Goal: Information Seeking & Learning: Find specific fact

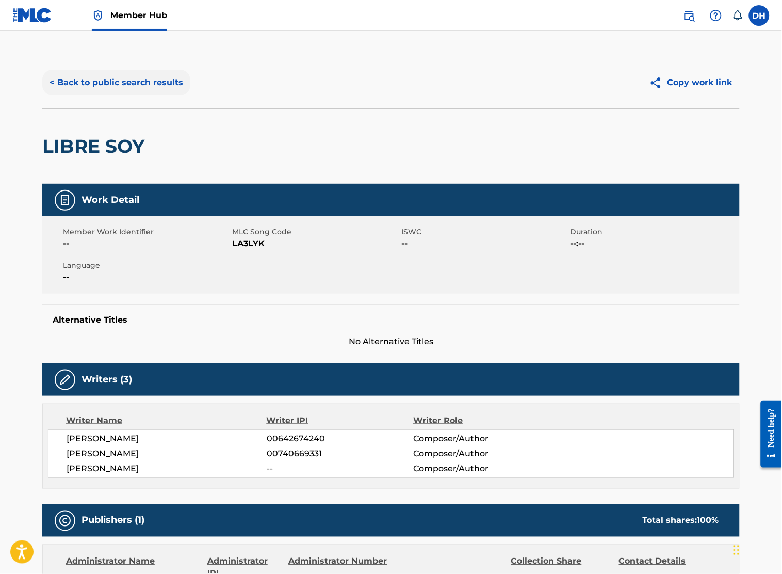
click at [111, 72] on button "< Back to public search results" at bounding box center [116, 83] width 148 height 26
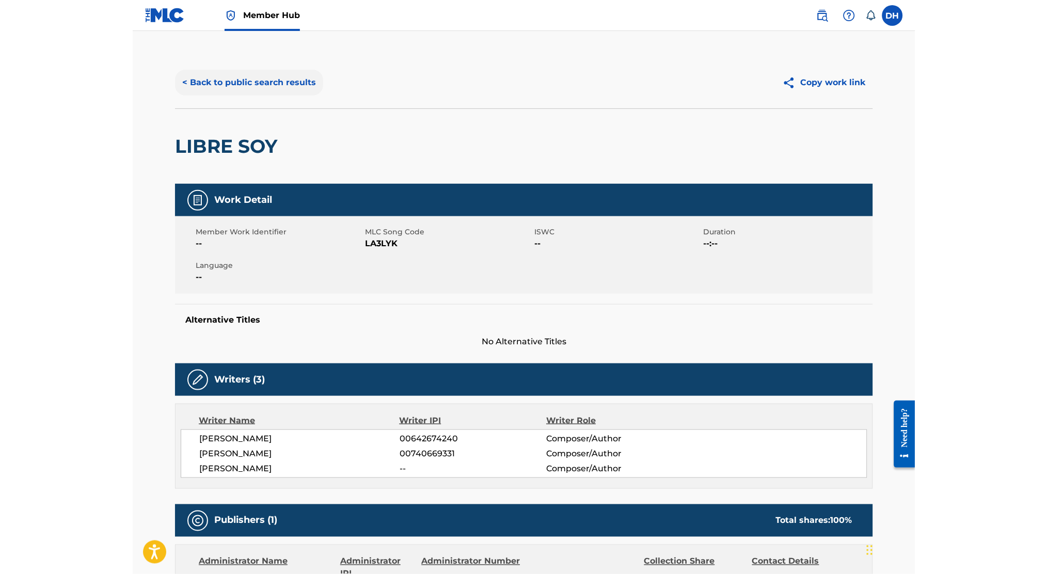
scroll to position [55, 0]
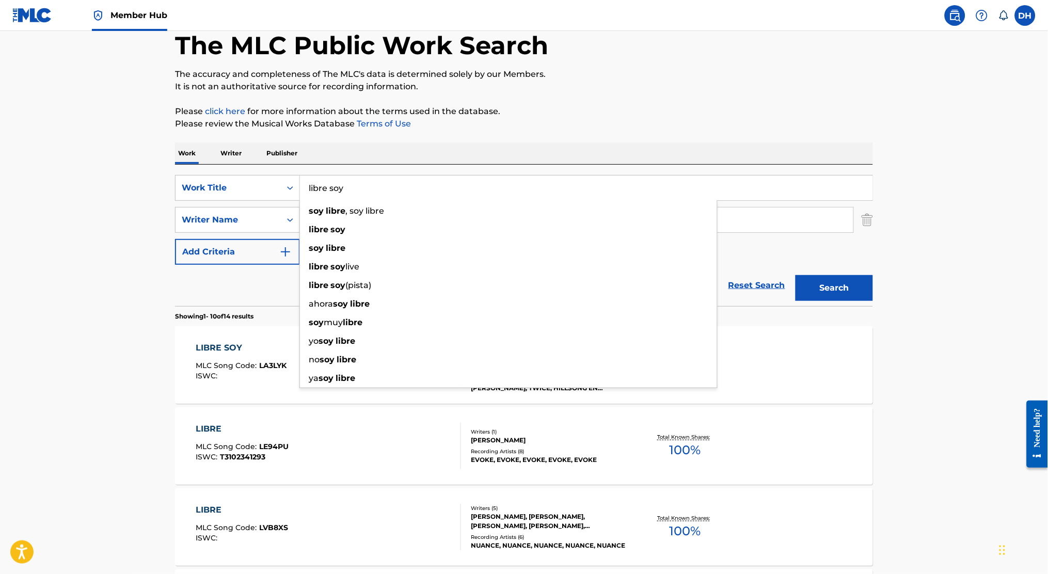
drag, startPoint x: 488, startPoint y: 198, endPoint x: 313, endPoint y: 156, distance: 180.4
click at [352, 182] on input "libre soy" at bounding box center [586, 187] width 572 height 25
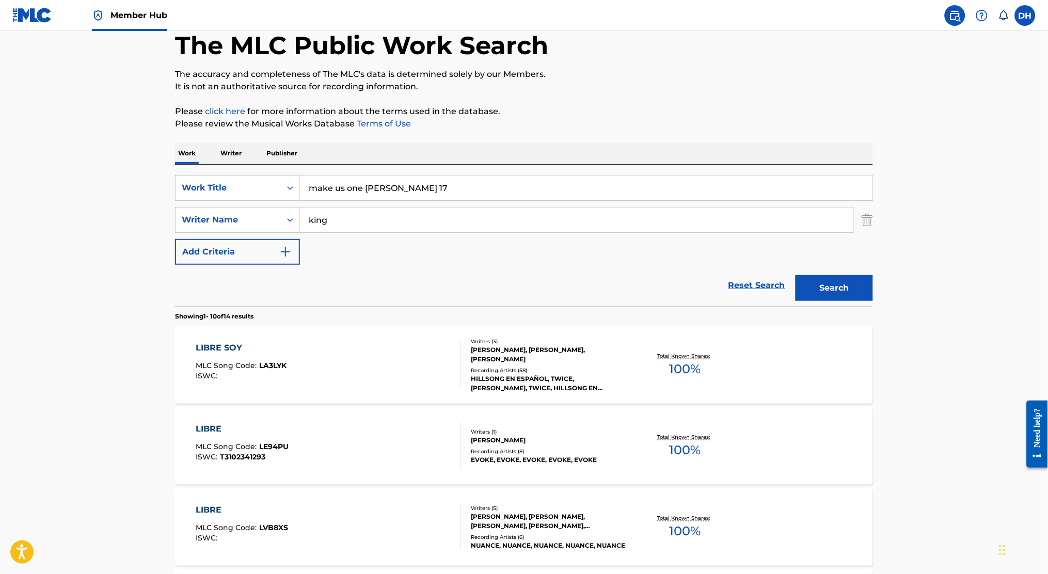
type input "make us one [PERSON_NAME] 17"
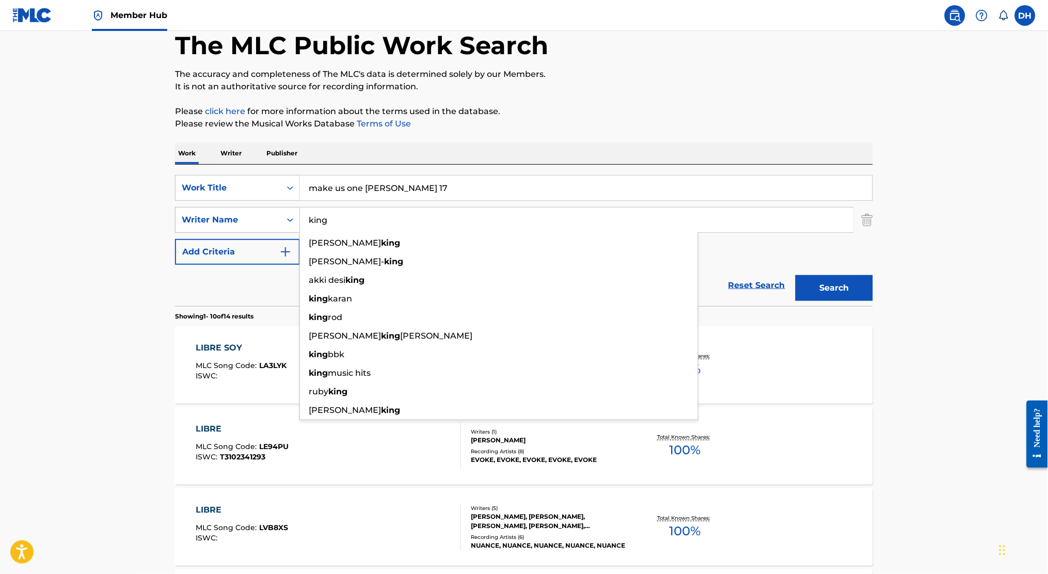
drag, startPoint x: 348, startPoint y: 218, endPoint x: 294, endPoint y: 222, distance: 54.9
click at [294, 222] on div "SearchWithCriteriaf6dcdb20-9d7d-4f28-892b-073ddfe6dce7 Writer Name [PERSON_NAME…" at bounding box center [524, 220] width 698 height 26
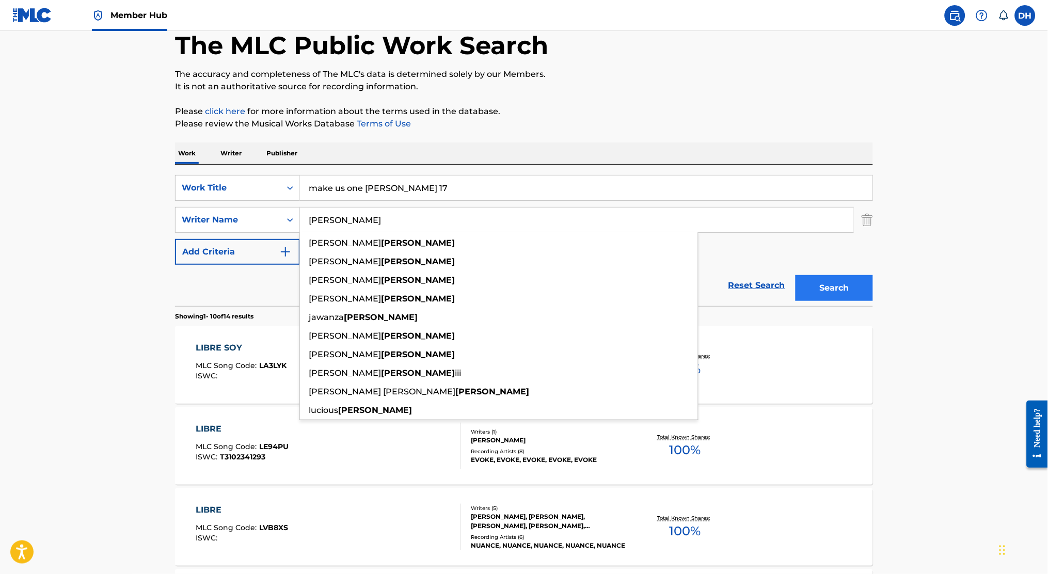
type input "[PERSON_NAME]"
click at [782, 282] on button "Search" at bounding box center [833, 288] width 77 height 26
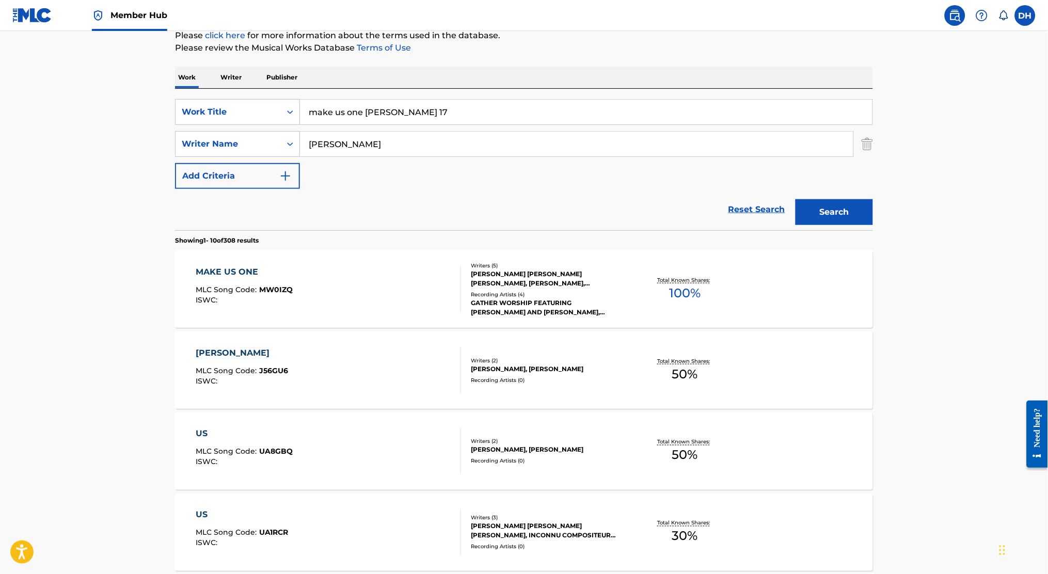
scroll to position [131, 0]
click at [344, 272] on div "MAKE US ONE MLC Song Code : MW0IZQ ISWC :" at bounding box center [328, 288] width 265 height 46
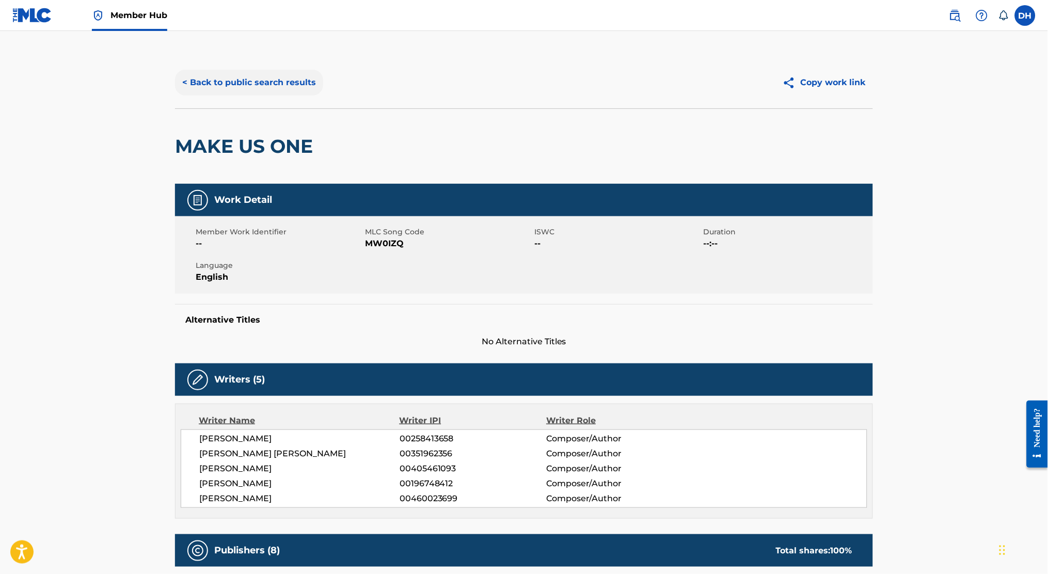
click at [235, 88] on button "< Back to public search results" at bounding box center [249, 83] width 148 height 26
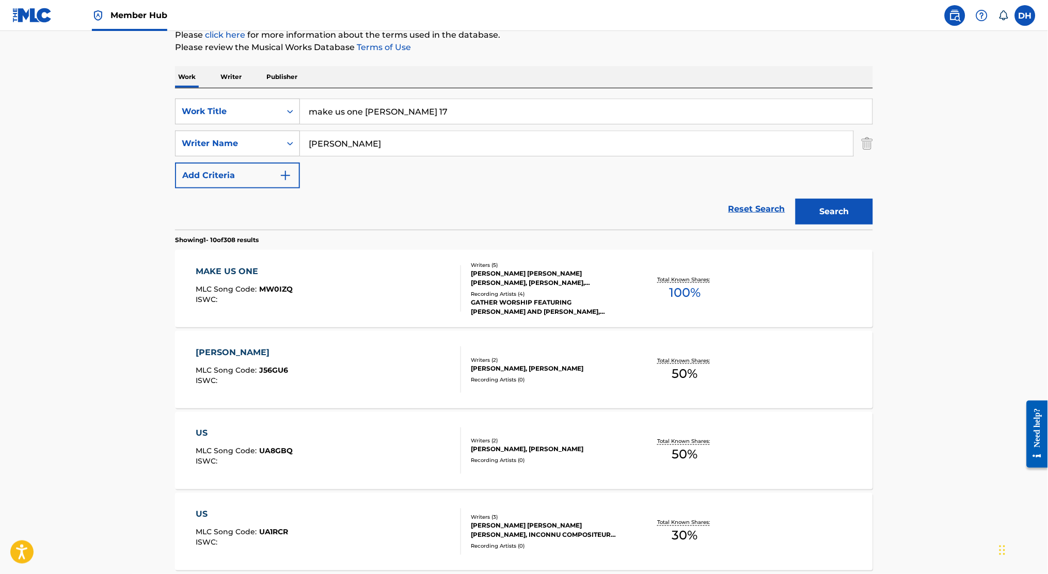
drag, startPoint x: 364, startPoint y: 114, endPoint x: 221, endPoint y: 82, distance: 146.5
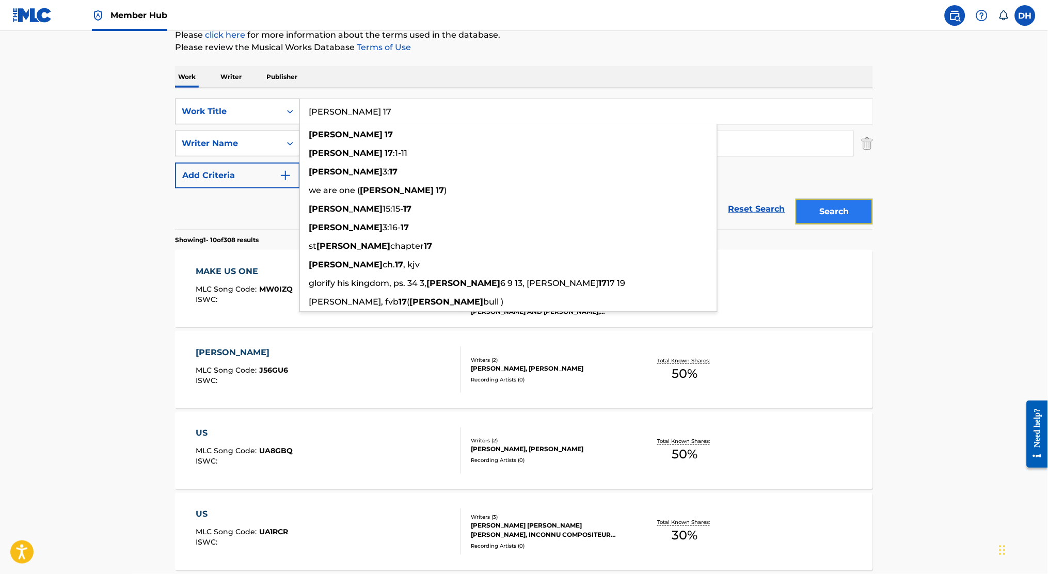
click at [782, 210] on button "Search" at bounding box center [833, 212] width 77 height 26
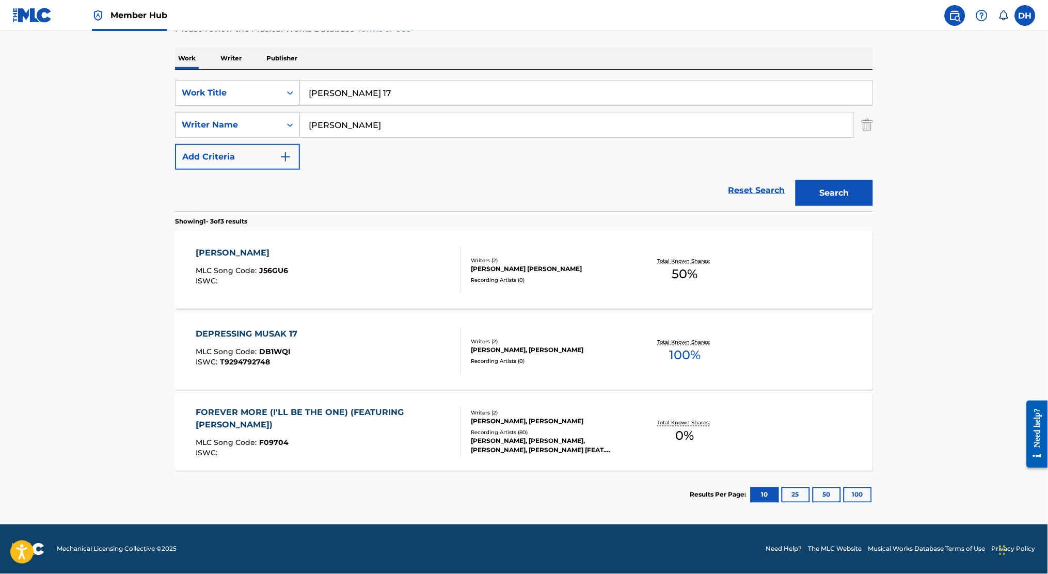
scroll to position [0, 0]
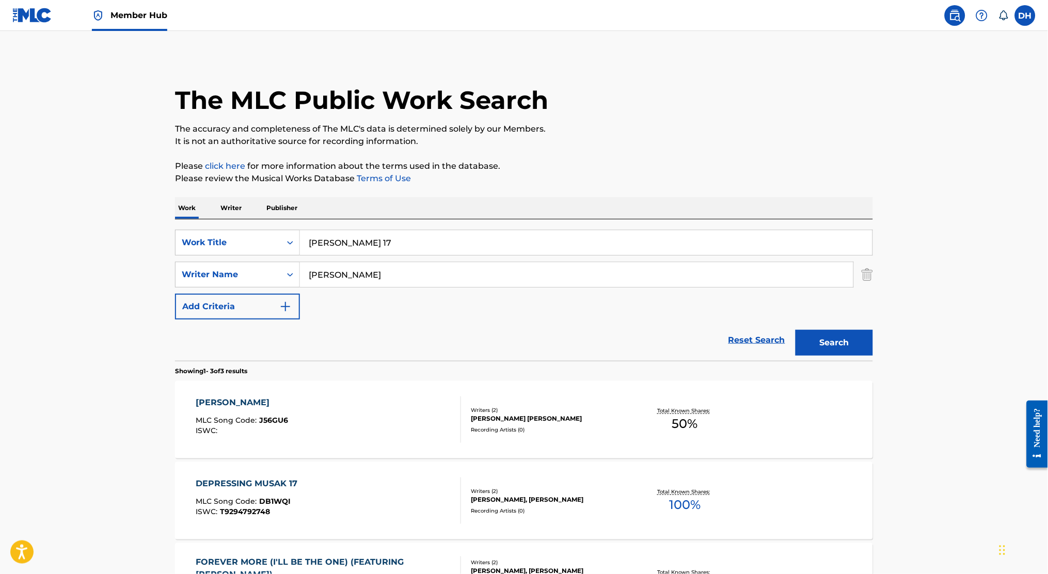
drag, startPoint x: 373, startPoint y: 239, endPoint x: 212, endPoint y: 226, distance: 161.6
click at [212, 226] on div "SearchWithCriteria1a0772bd-e89d-4ff9-92b8-0664d2d99e37 Work Title [PERSON_NAME]…" at bounding box center [524, 289] width 698 height 141
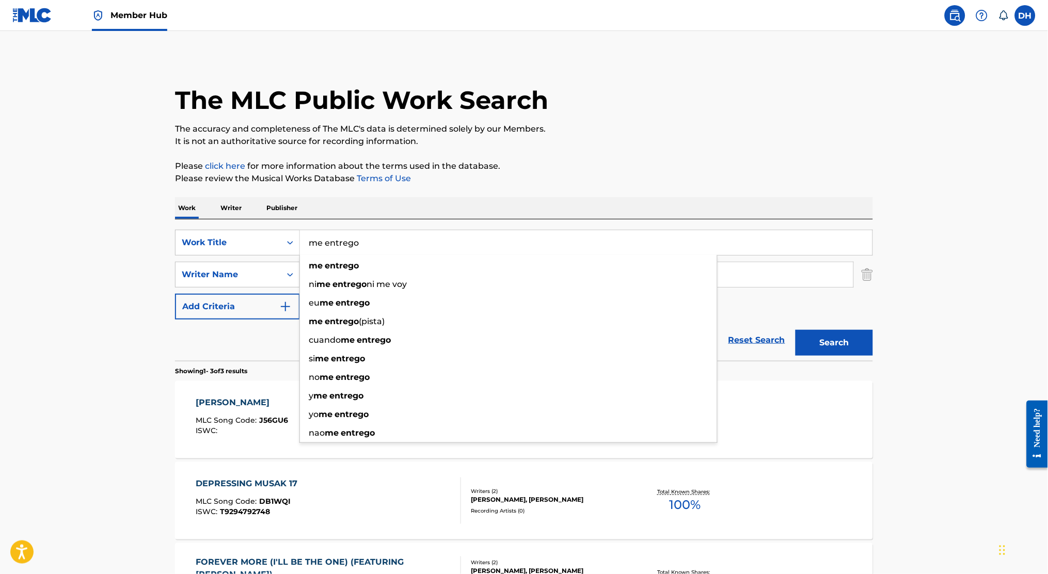
type input "me entrego"
click at [370, 200] on div "Work Writer Publisher" at bounding box center [524, 208] width 698 height 22
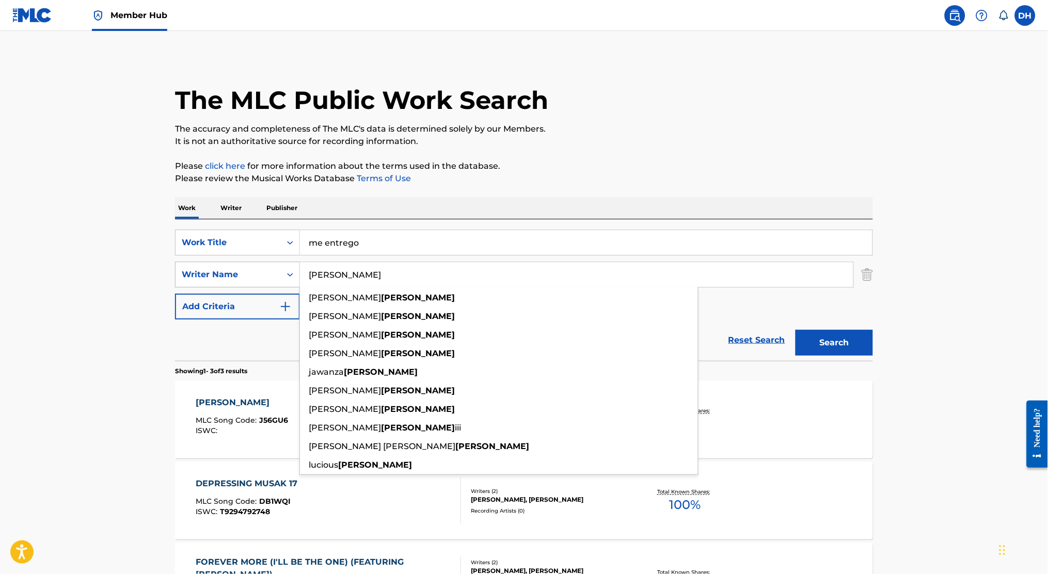
drag, startPoint x: 352, startPoint y: 275, endPoint x: 283, endPoint y: 285, distance: 70.5
click at [283, 285] on div "SearchWithCriteriaf6dcdb20-9d7d-4f28-892b-073ddfe6dce7 Writer Name [PERSON_NAME…" at bounding box center [524, 275] width 698 height 26
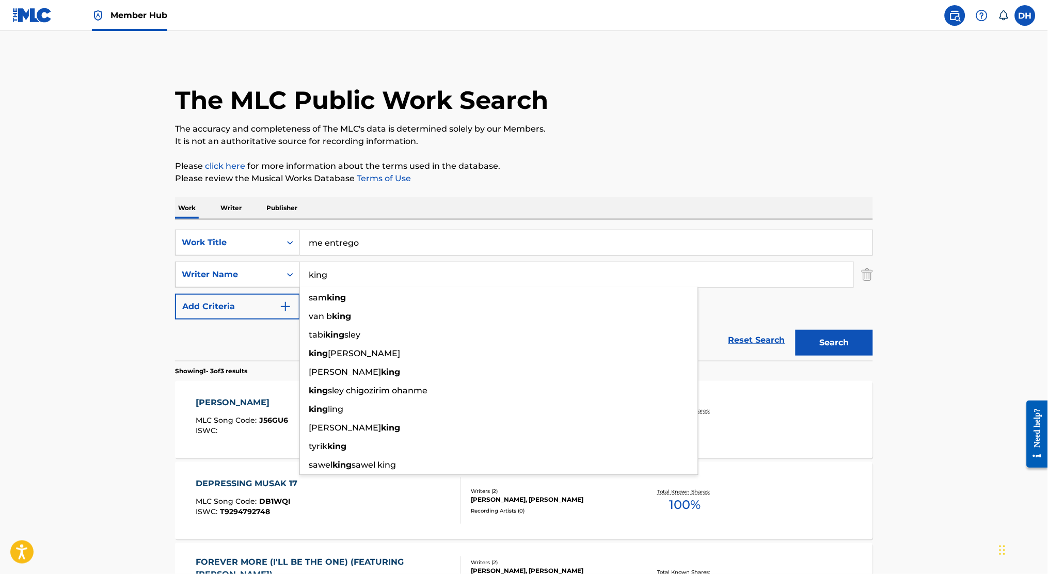
type input "king"
click at [782, 330] on button "Search" at bounding box center [833, 343] width 77 height 26
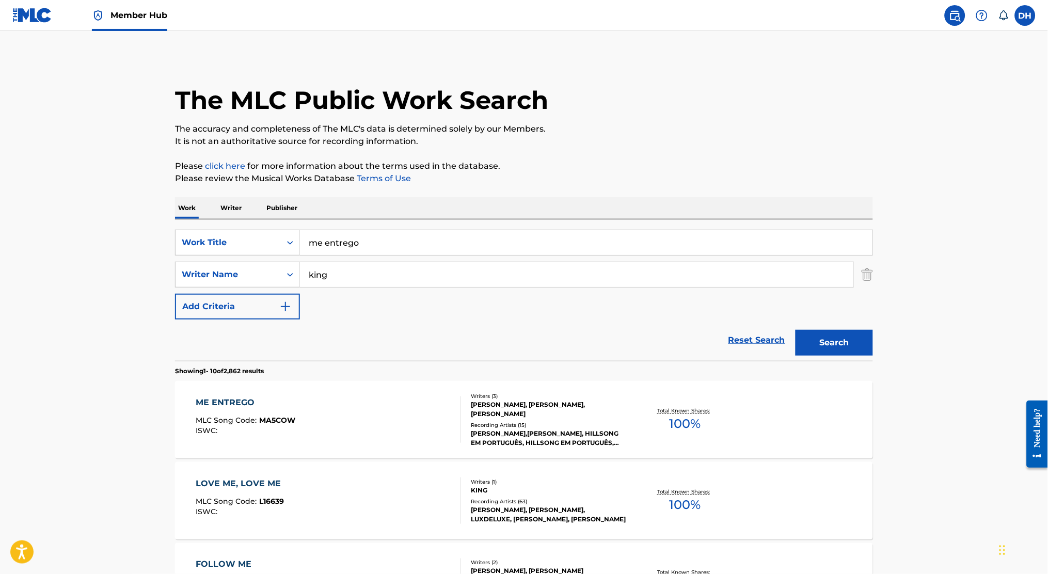
click at [298, 404] on div "ME ENTREGO MLC Song Code : MA5COW ISWC :" at bounding box center [328, 419] width 265 height 46
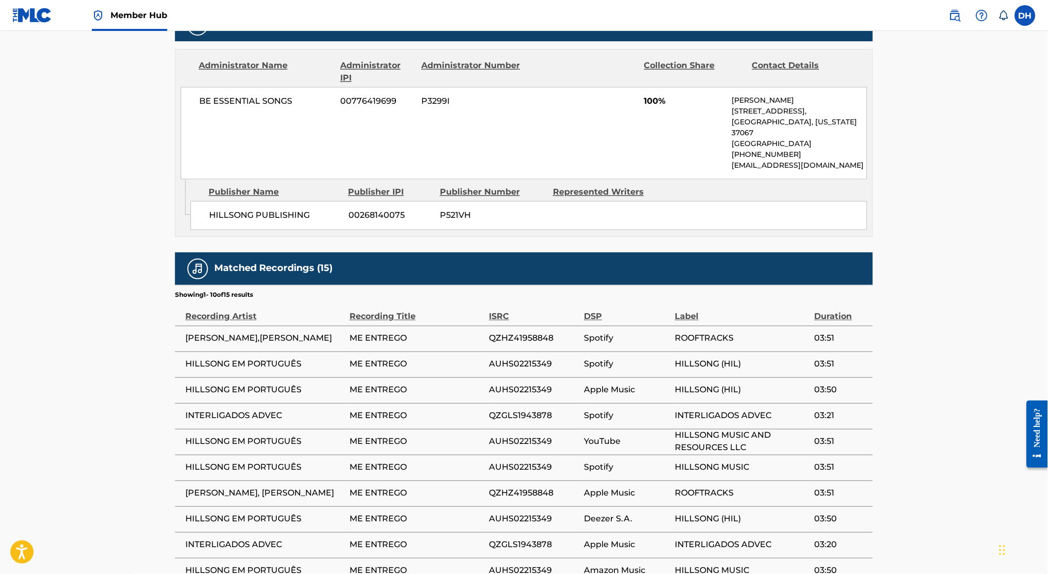
scroll to position [608, 0]
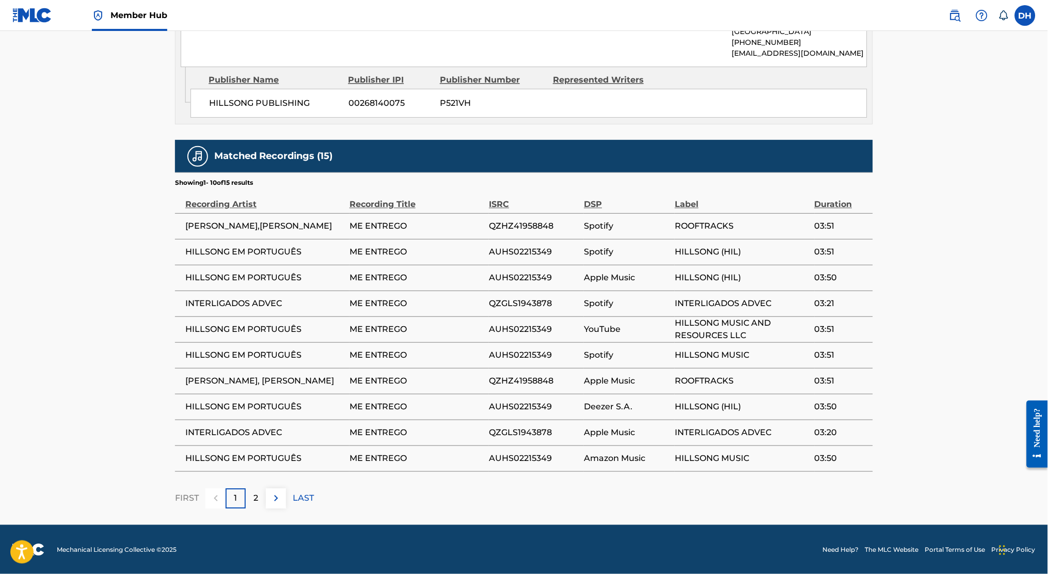
click at [557, 259] on td "AUHS02215349" at bounding box center [536, 252] width 95 height 26
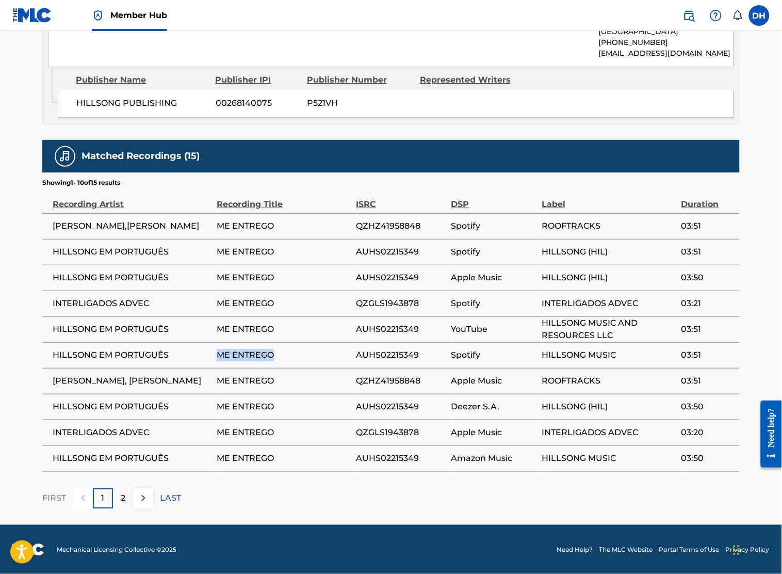
drag, startPoint x: 303, startPoint y: 348, endPoint x: 207, endPoint y: 349, distance: 96.0
click at [207, 349] on tr "HILLSONG EM PORTUGUÊS ME ENTREGO AUHS02215349 Spotify HILLSONG MUSIC 03:51" at bounding box center [391, 355] width 698 height 26
copy tr "HILLSONG EM PORTUGUÊS ME ENTREGO"
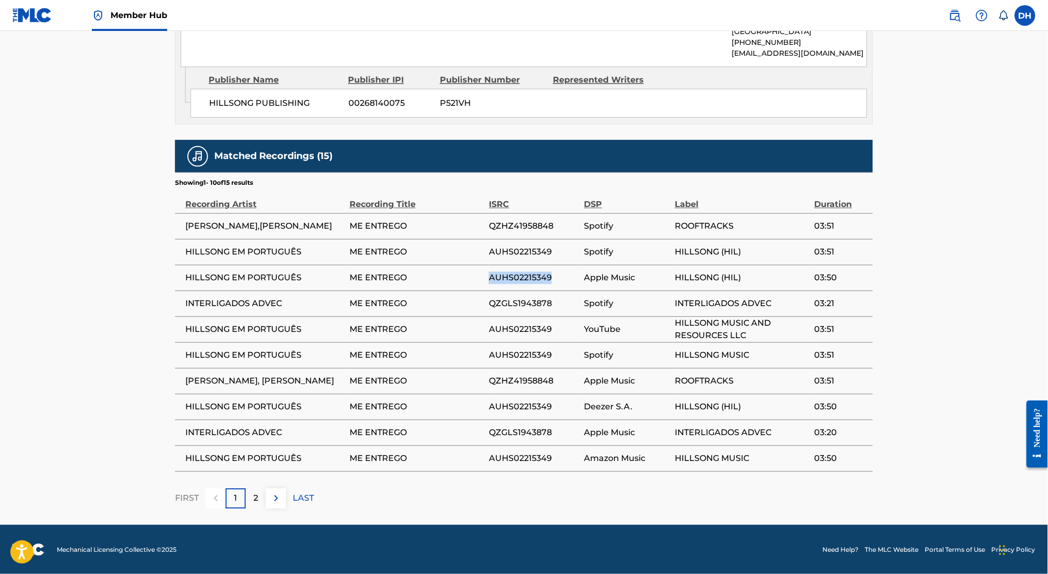
drag, startPoint x: 553, startPoint y: 281, endPoint x: 475, endPoint y: 276, distance: 78.6
click at [475, 276] on tr "HILLSONG EM PORTUGUÊS ME ENTREGO AUHS02215349 Apple Music HILLSONG (HIL) 03:50" at bounding box center [524, 278] width 698 height 26
copy tr "AUHS02215349"
